Goal: Information Seeking & Learning: Learn about a topic

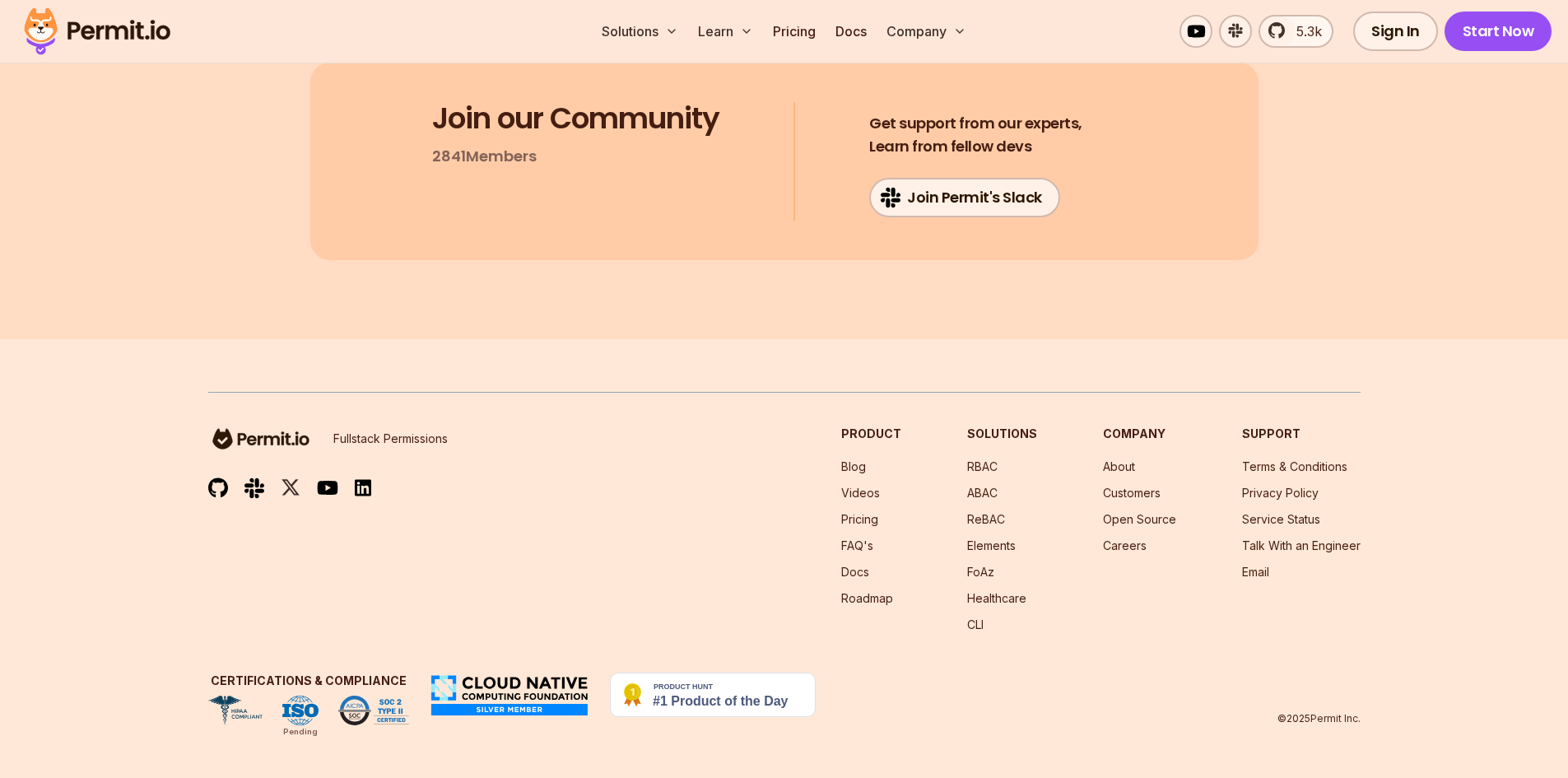
click at [113, 43] on img at bounding box center [97, 31] width 161 height 56
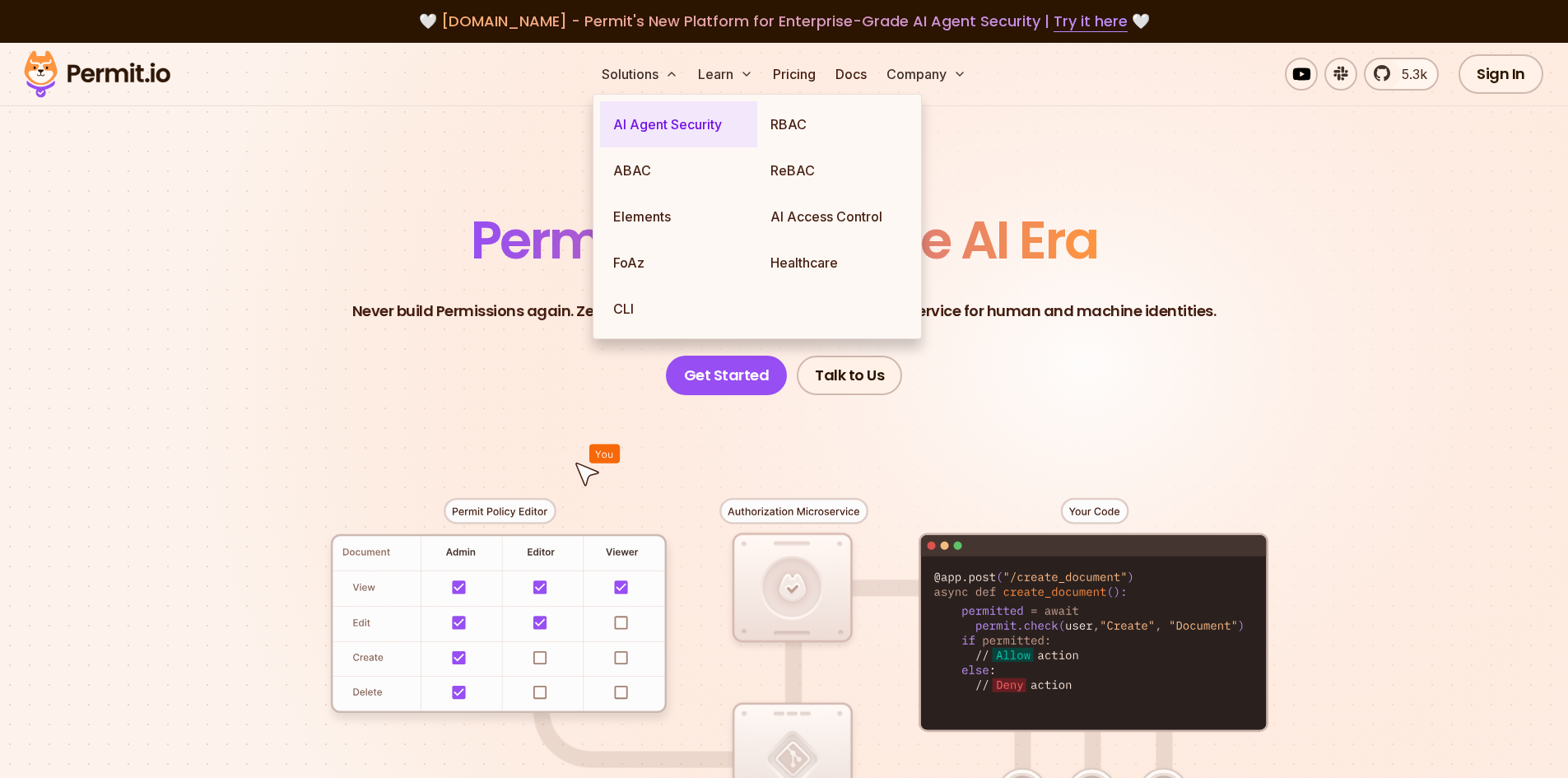
click at [754, 125] on link "AI Agent Security" at bounding box center [678, 125] width 157 height 46
click at [634, 244] on link "FoAz" at bounding box center [678, 263] width 157 height 46
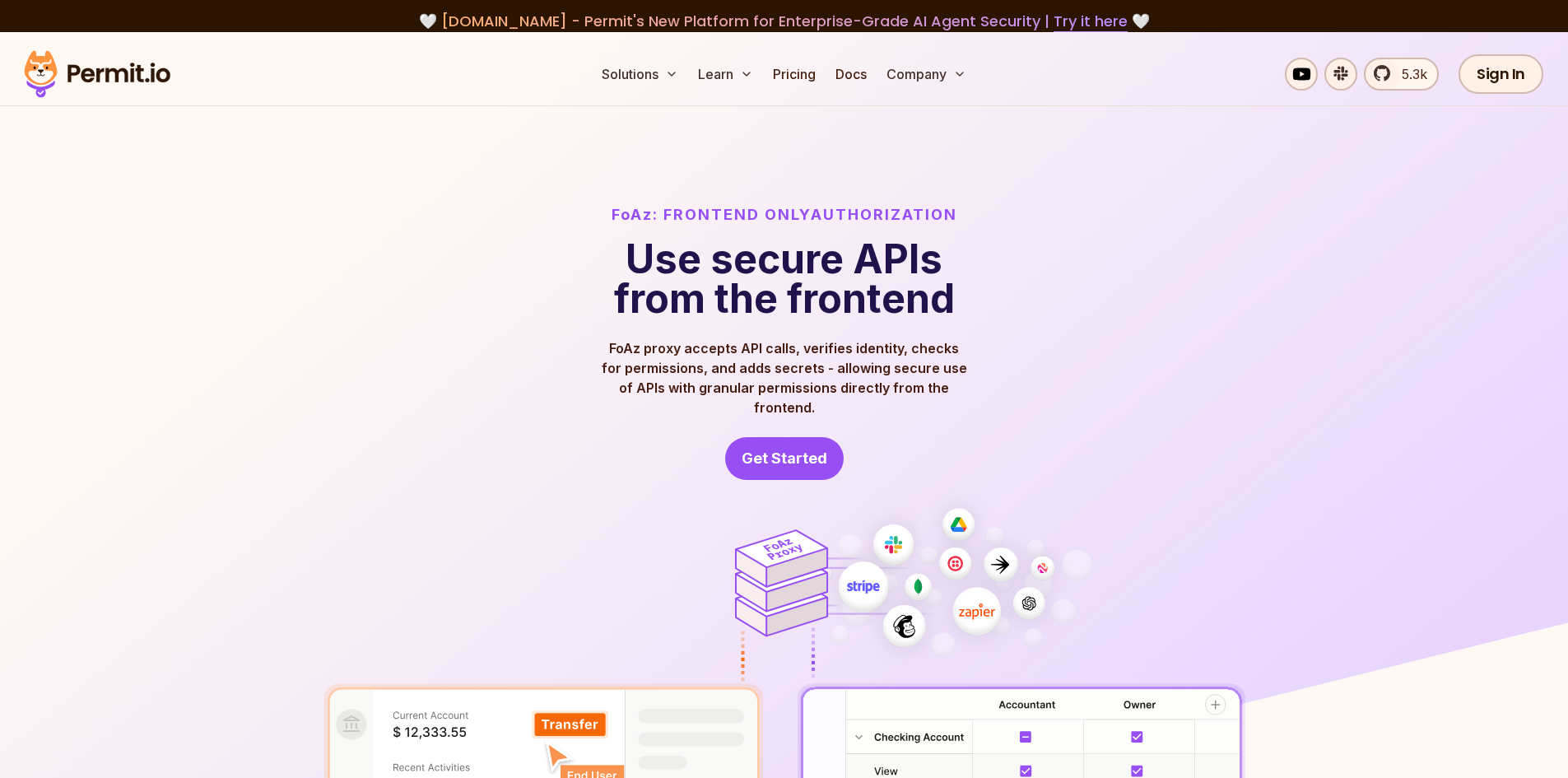
click at [535, 192] on img at bounding box center [784, 522] width 1568 height 982
click at [779, 437] on link "Get Started" at bounding box center [784, 458] width 119 height 42
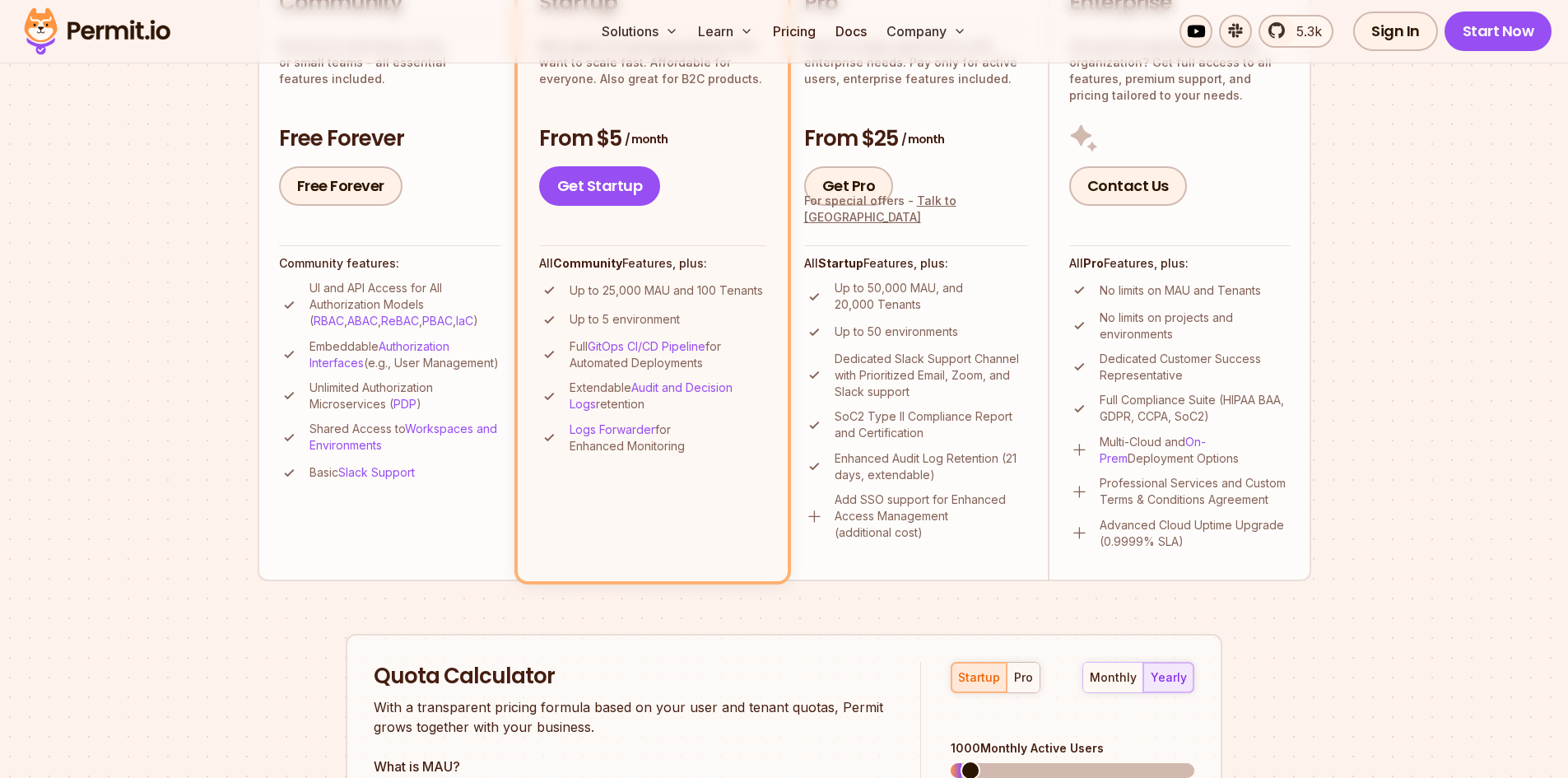
scroll to position [329, 0]
